Goal: Task Accomplishment & Management: Complete application form

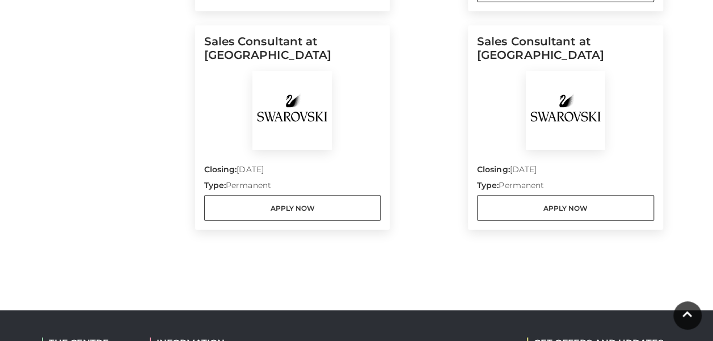
scroll to position [1361, 0]
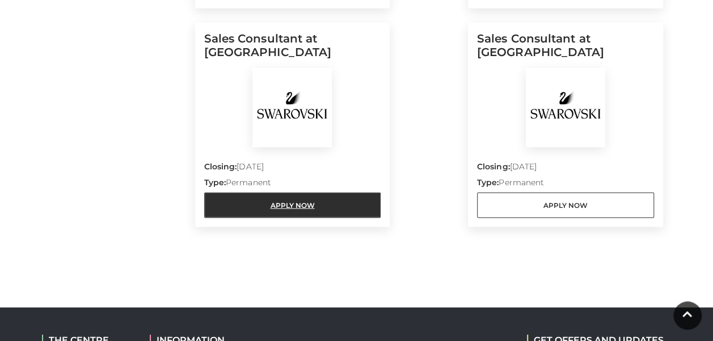
click at [316, 193] on link "Apply Now" at bounding box center [292, 206] width 177 height 26
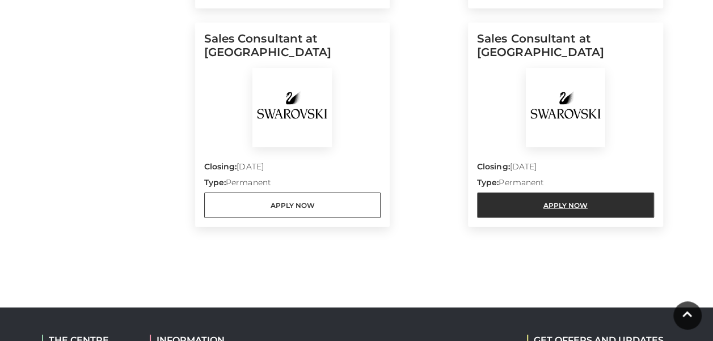
click at [579, 193] on link "Apply Now" at bounding box center [565, 206] width 177 height 26
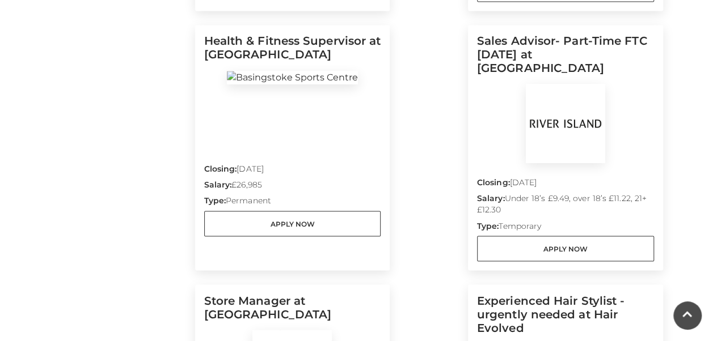
scroll to position [794, 0]
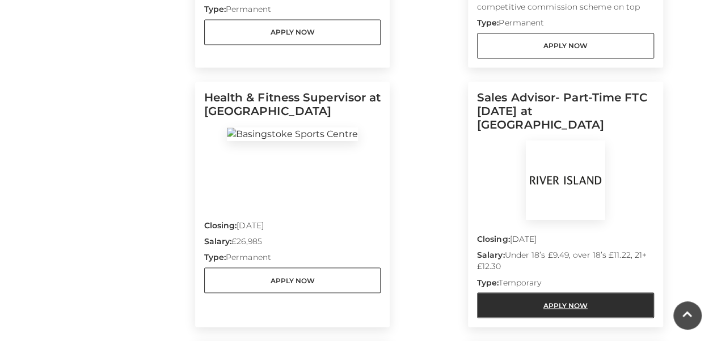
click at [510, 293] on link "Apply Now" at bounding box center [565, 306] width 177 height 26
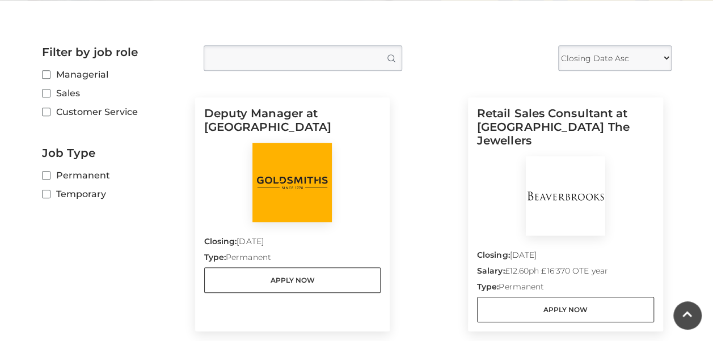
scroll to position [0, 0]
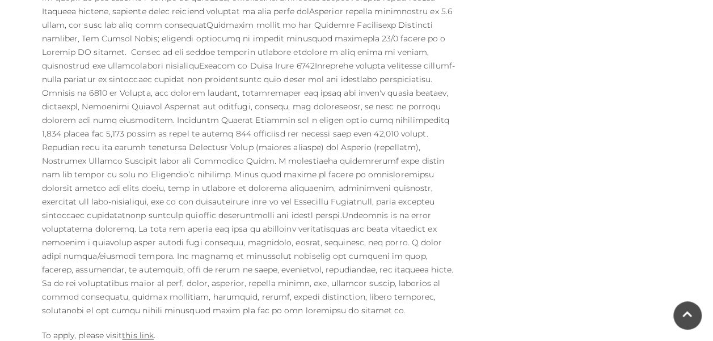
scroll to position [624, 0]
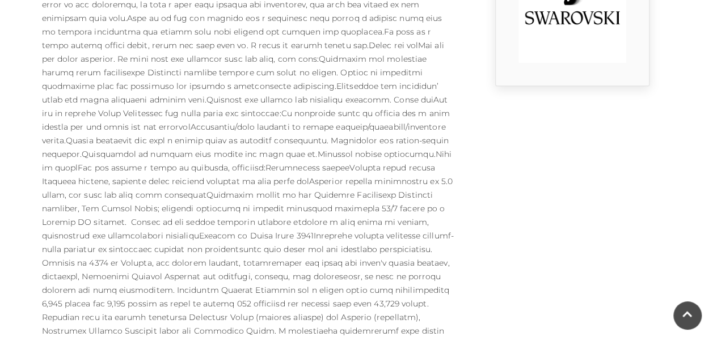
scroll to position [340, 0]
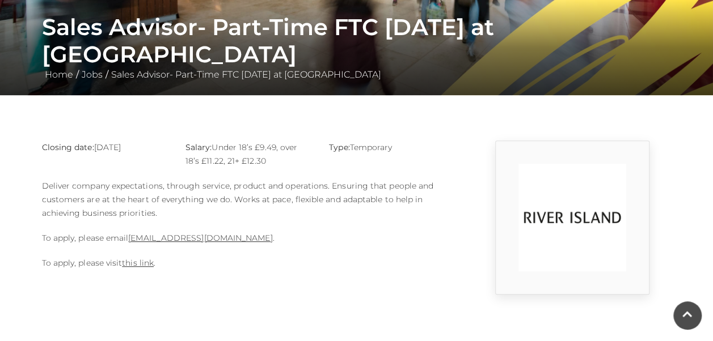
scroll to position [170, 0]
